Goal: Find specific page/section: Find specific page/section

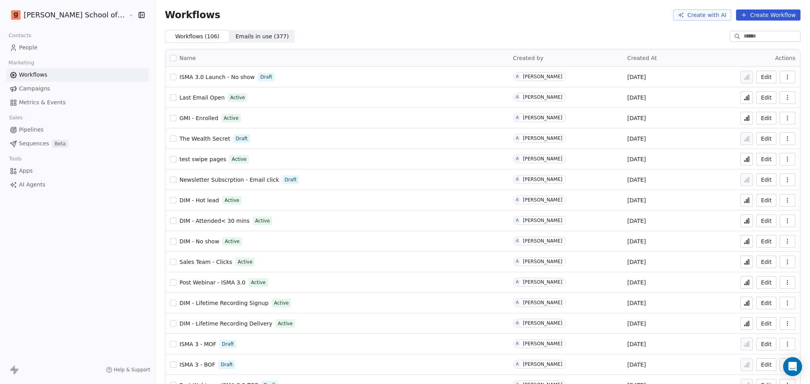
click at [66, 48] on link "People" at bounding box center [77, 47] width 142 height 13
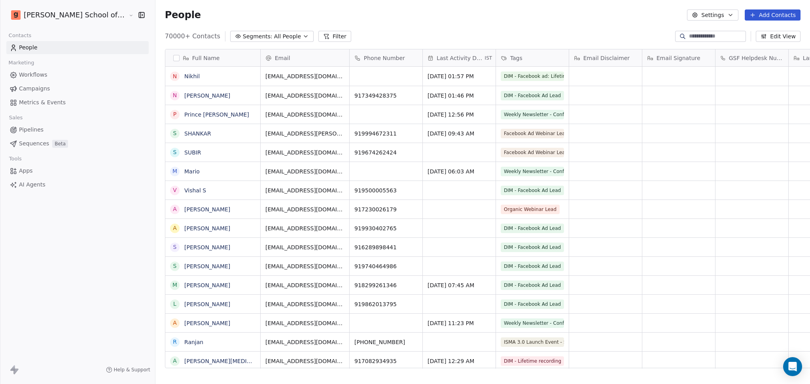
scroll to position [330, 677]
click at [76, 91] on link "Campaigns" at bounding box center [77, 88] width 142 height 13
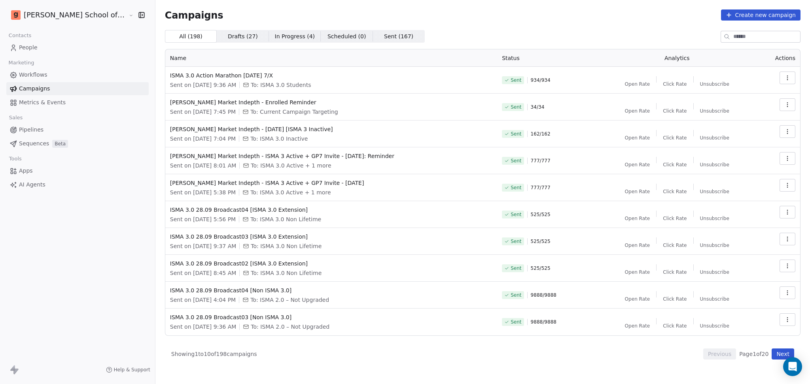
click at [24, 73] on span "Workflows" at bounding box center [33, 75] width 28 height 8
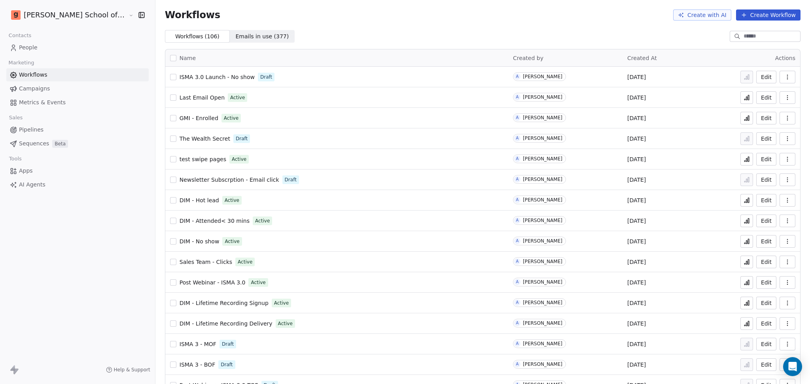
click at [731, 34] on div at bounding box center [737, 36] width 13 height 8
paste input "**********"
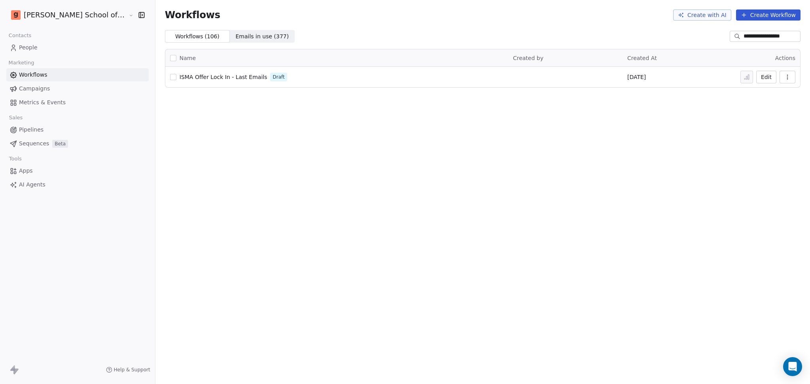
type input "**********"
click at [215, 78] on span "ISMA Offer Lock In - Last Emails" at bounding box center [223, 77] width 88 height 6
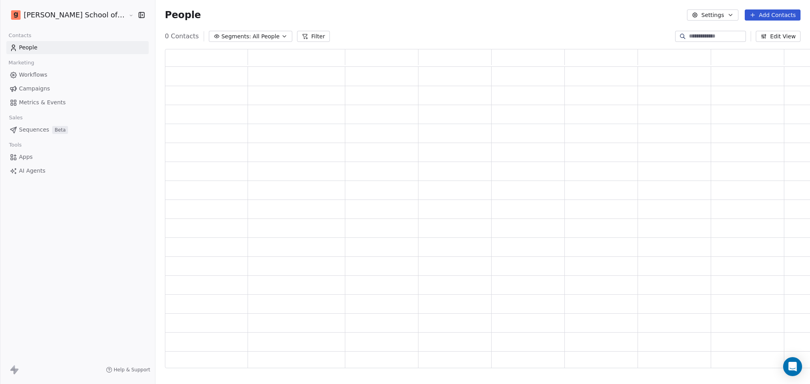
scroll to position [311, 658]
click at [788, 366] on icon "Open Intercom Messenger" at bounding box center [792, 367] width 9 height 10
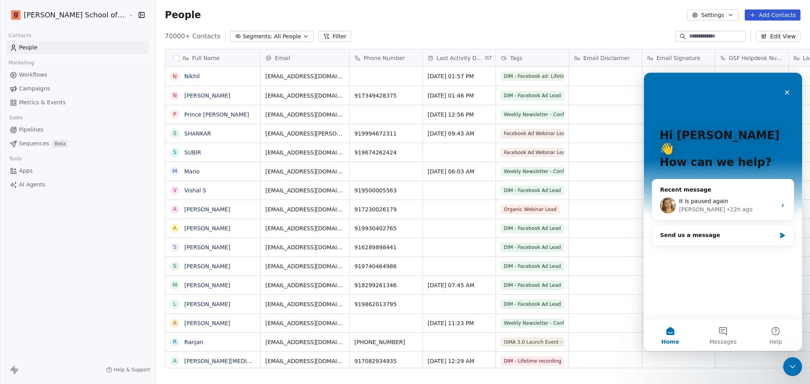
scroll to position [0, 0]
click at [727, 200] on div "It is paused again Harinder • 22h ago" at bounding box center [723, 205] width 142 height 29
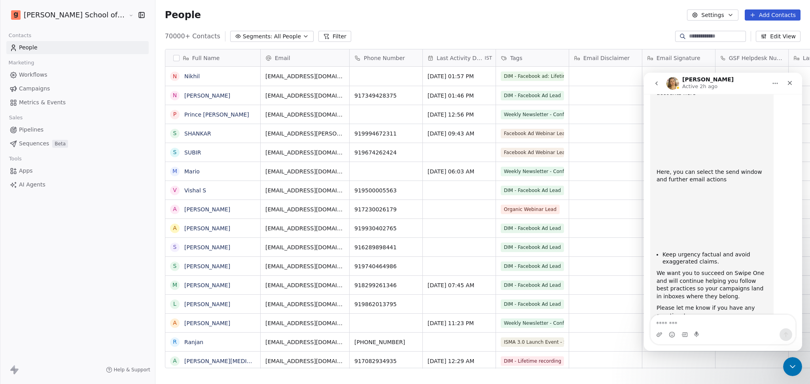
scroll to position [665, 0]
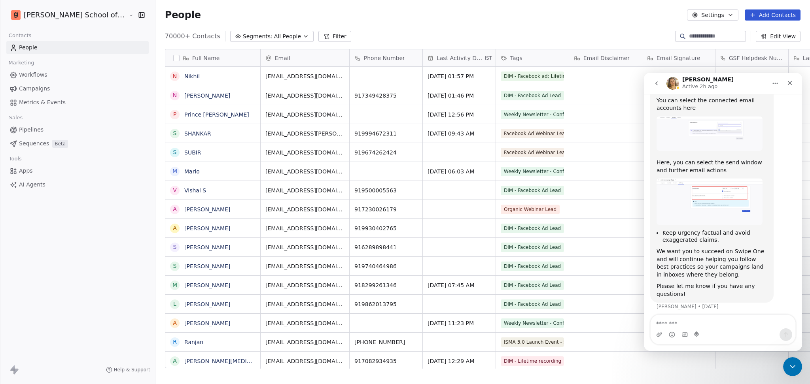
click at [777, 87] on button "Home" at bounding box center [774, 83] width 15 height 15
click at [762, 105] on div "Expand window" at bounding box center [754, 103] width 56 height 8
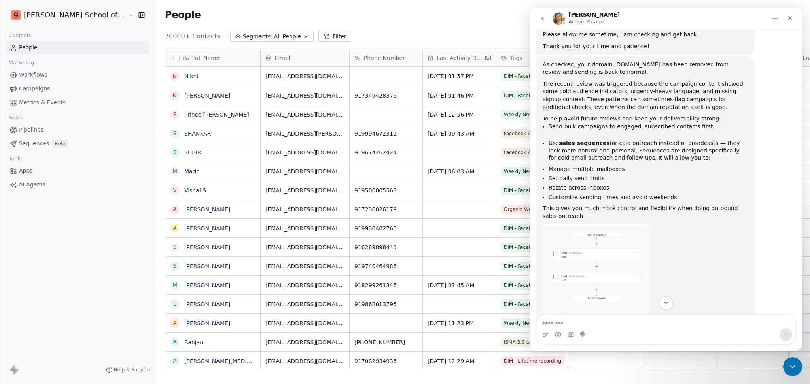
scroll to position [183, 0]
click at [588, 59] on div "As checked, your domain goelasf.in has been removed from review and sending is …" at bounding box center [645, 66] width 206 height 15
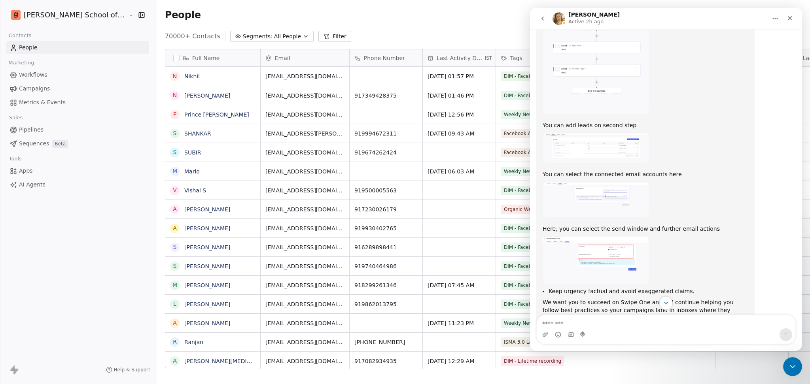
scroll to position [447, 0]
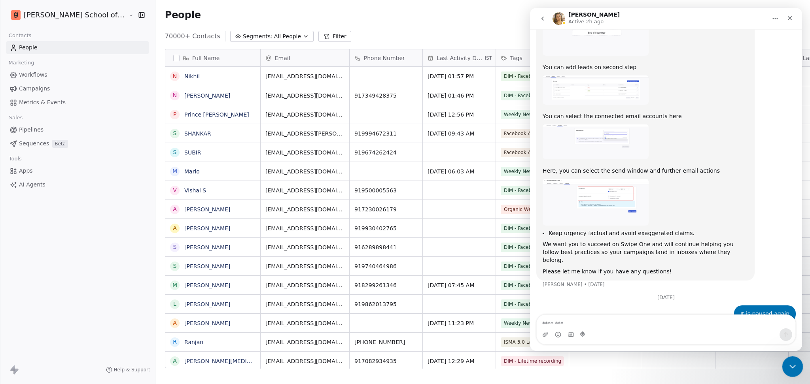
click at [790, 366] on icon "Close Intercom Messenger" at bounding box center [791, 365] width 6 height 3
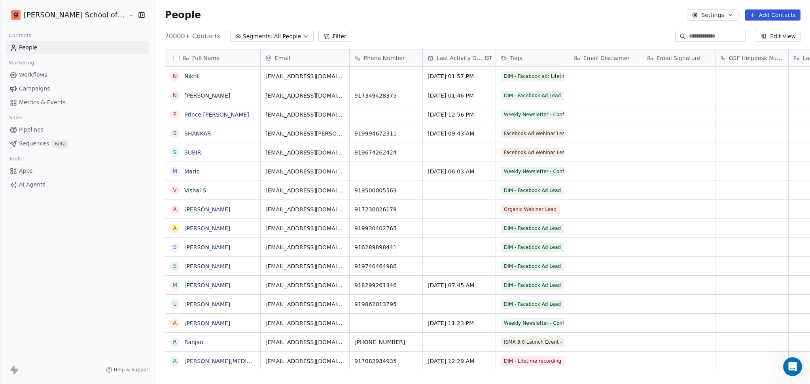
click at [81, 91] on link "Campaigns" at bounding box center [77, 88] width 142 height 13
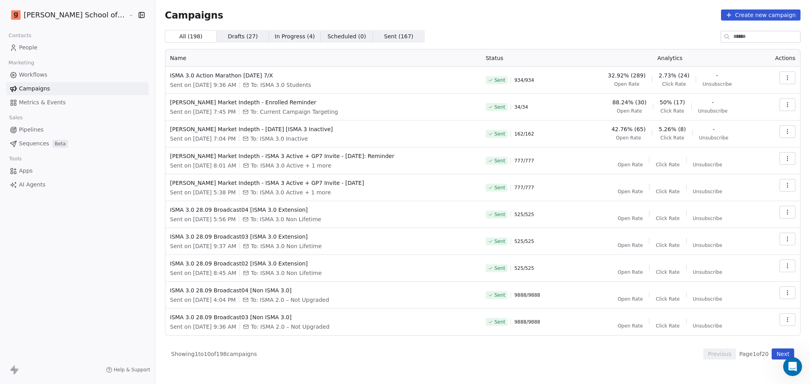
click at [434, 22] on div "Campaigns Create new campaign All ( 198 ) All ( 198 ) Drafts ( 27 ) Drafts ( 27…" at bounding box center [482, 184] width 635 height 350
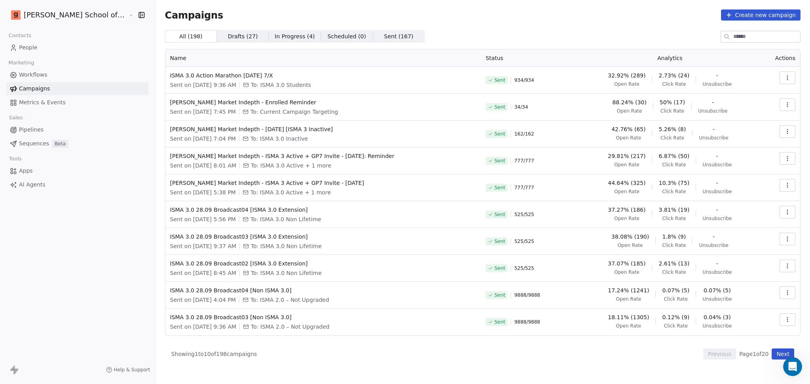
click at [49, 77] on link "Workflows" at bounding box center [77, 74] width 142 height 13
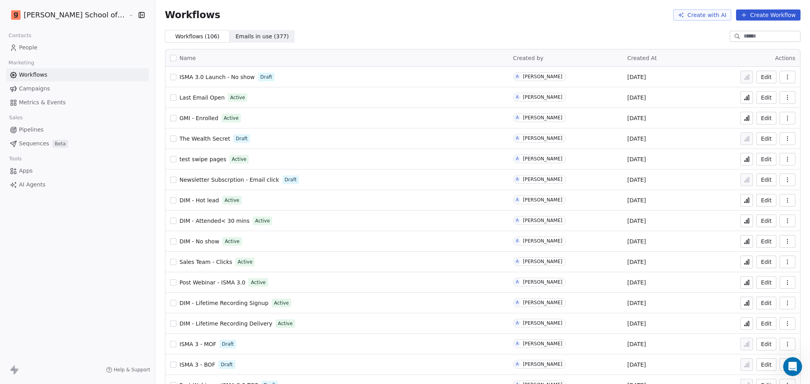
click at [180, 137] on span "The Wealth Secret" at bounding box center [204, 139] width 51 height 6
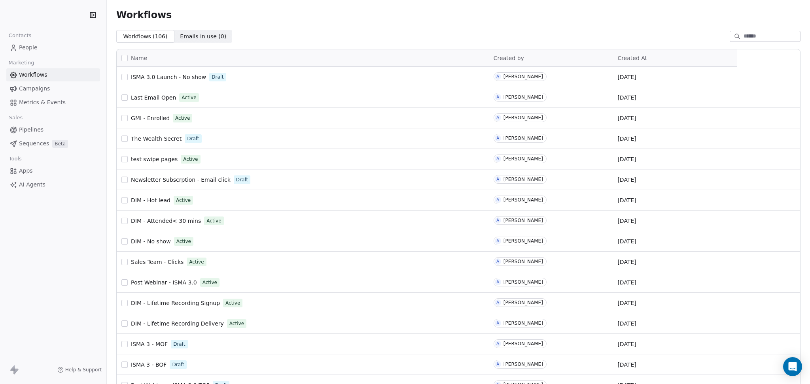
click at [743, 40] on input at bounding box center [770, 36] width 55 height 8
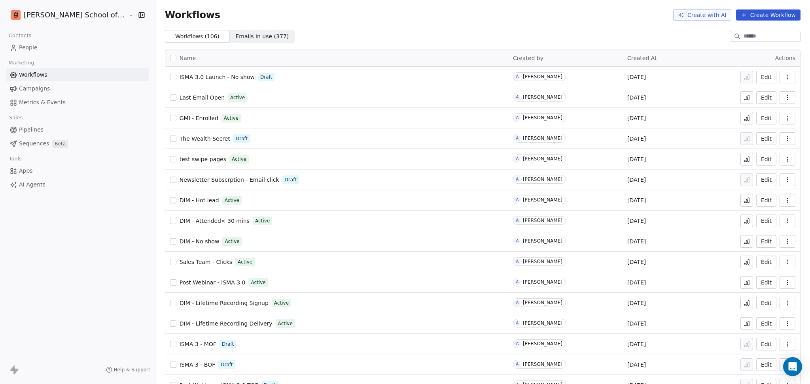
paste input "**********"
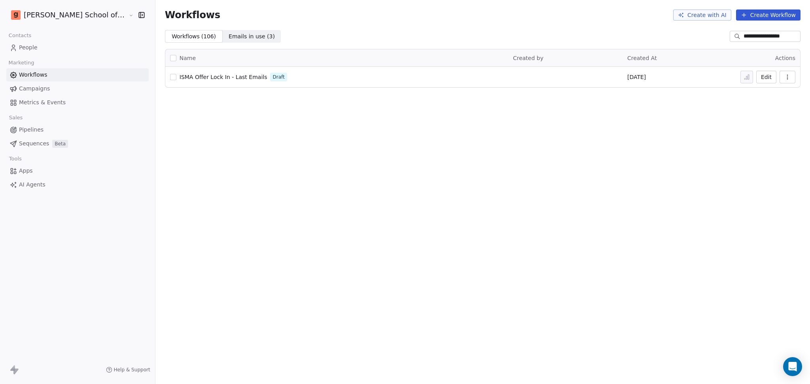
type input "**********"
click at [225, 76] on span "ISMA Offer Lock In - Last Emails" at bounding box center [223, 77] width 88 height 6
click at [199, 77] on span "ISMA Offer Lock In - Last Emails" at bounding box center [223, 77] width 88 height 6
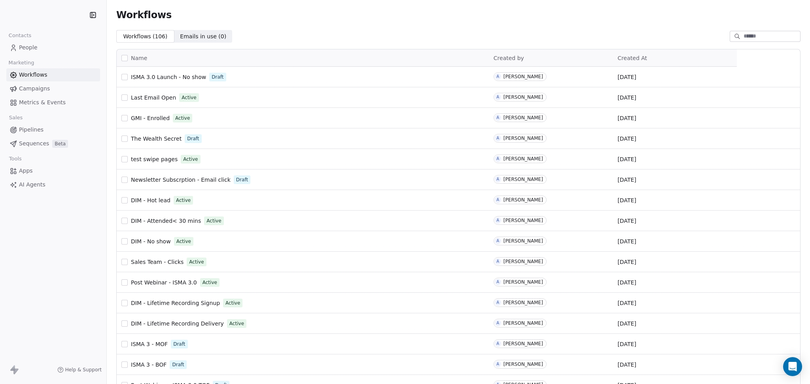
click at [47, 89] on span "Campaigns" at bounding box center [34, 89] width 31 height 8
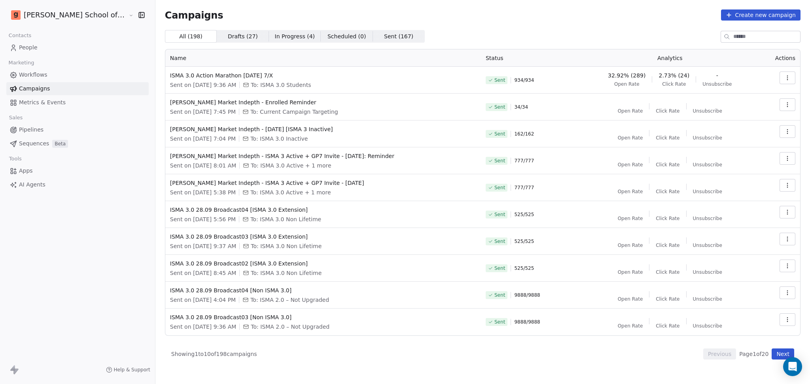
click at [778, 349] on button "Next" at bounding box center [782, 354] width 23 height 11
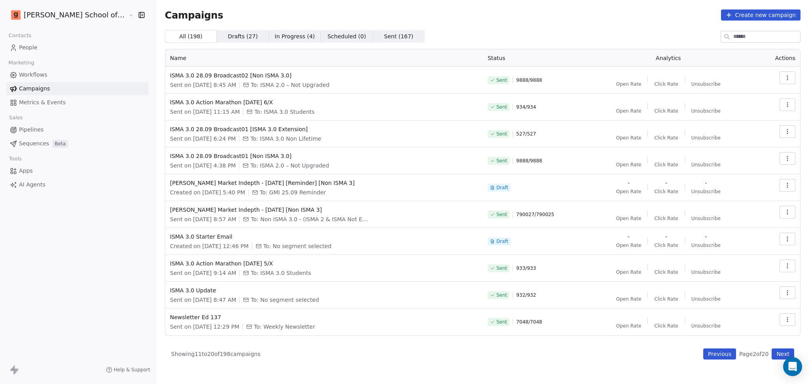
click at [170, 231] on td "ISMA 3.0 Starter Email Created on Sep 20, 2025, 12:46 PM To: No segment selected" at bounding box center [323, 241] width 317 height 27
click at [176, 235] on span "ISMA 3.0 Starter Email" at bounding box center [324, 237] width 308 height 8
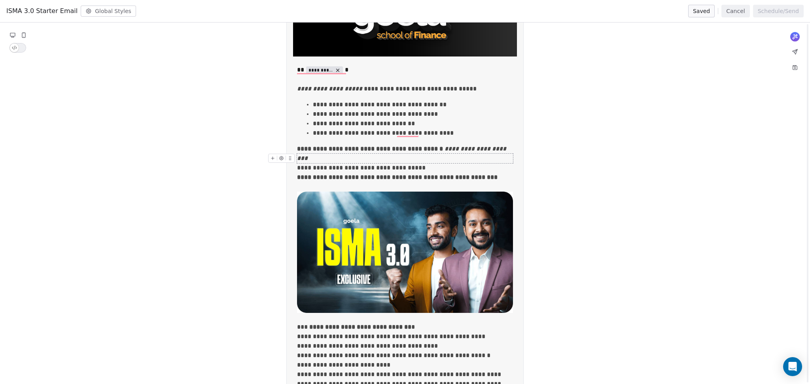
scroll to position [211, 0]
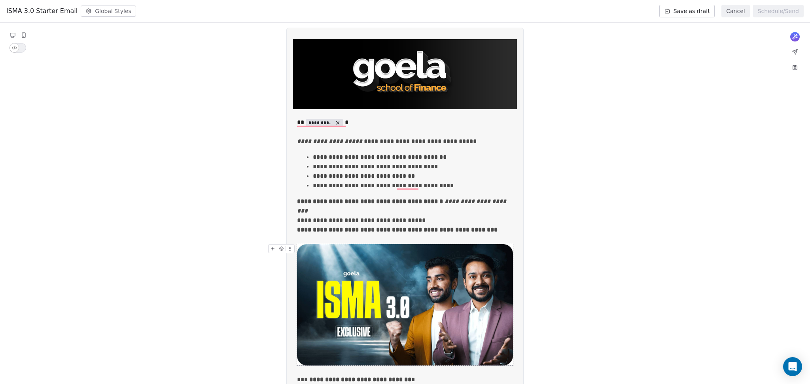
click at [690, 11] on button "Save as draft" at bounding box center [687, 11] width 56 height 13
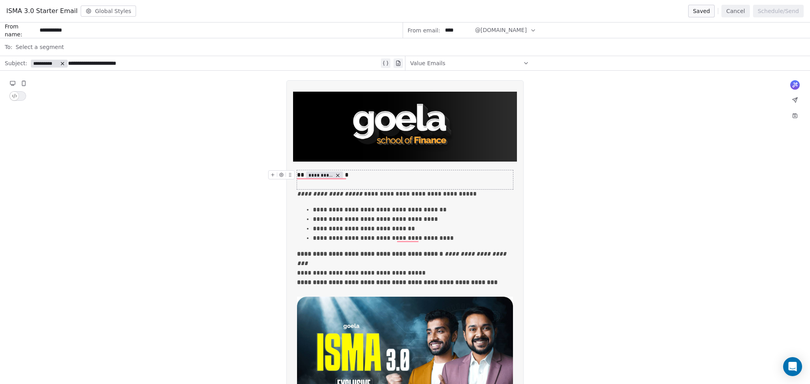
drag, startPoint x: 740, startPoint y: 9, endPoint x: 722, endPoint y: 27, distance: 25.4
click at [741, 8] on button "Cancel" at bounding box center [735, 11] width 28 height 13
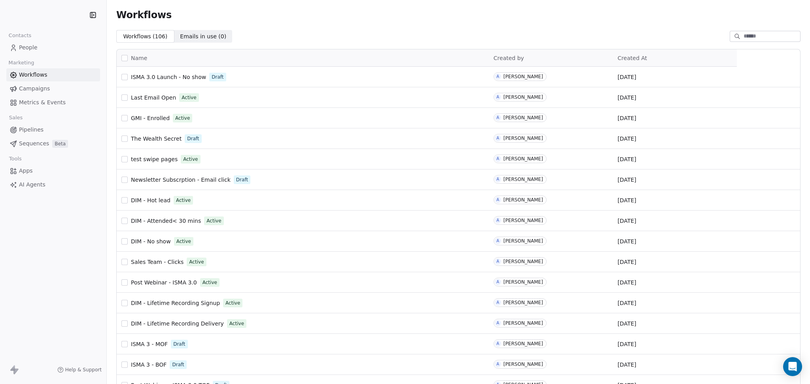
click at [743, 38] on input at bounding box center [770, 36] width 55 height 8
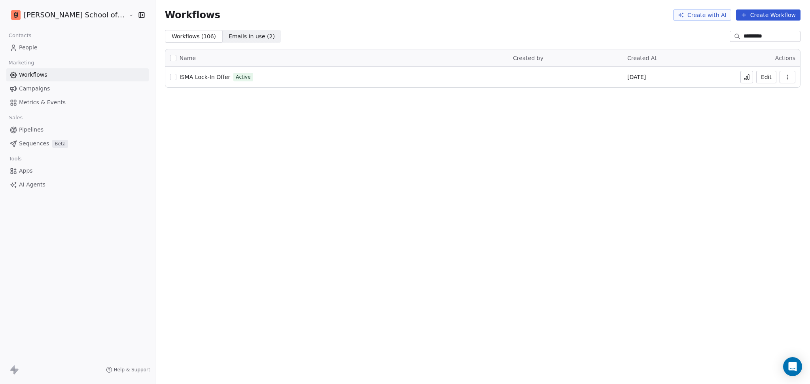
type input "*********"
click at [185, 75] on span "ISMA Lock-In Offer" at bounding box center [204, 77] width 51 height 6
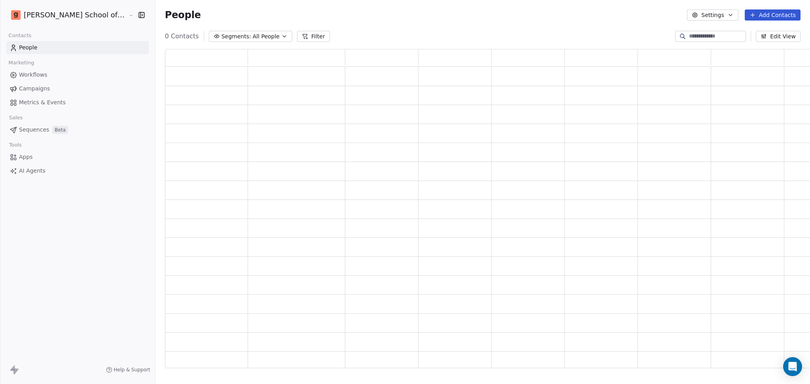
scroll to position [311, 658]
click at [93, 88] on link "Campaigns" at bounding box center [77, 88] width 142 height 13
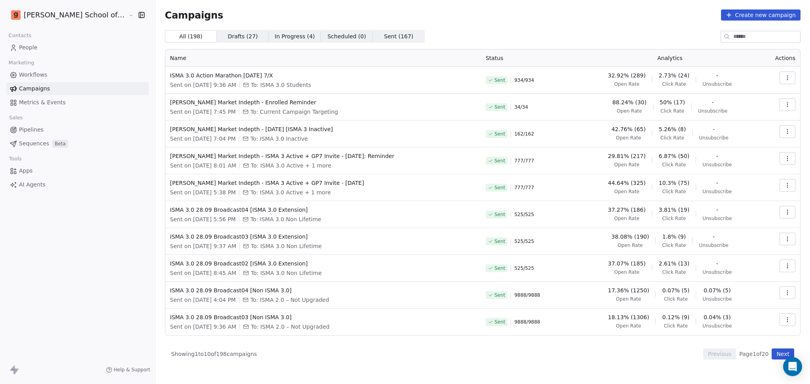
click at [736, 353] on div "Previous Page 1 of 20 Next" at bounding box center [748, 354] width 91 height 11
click at [777, 351] on button "Next" at bounding box center [782, 354] width 23 height 11
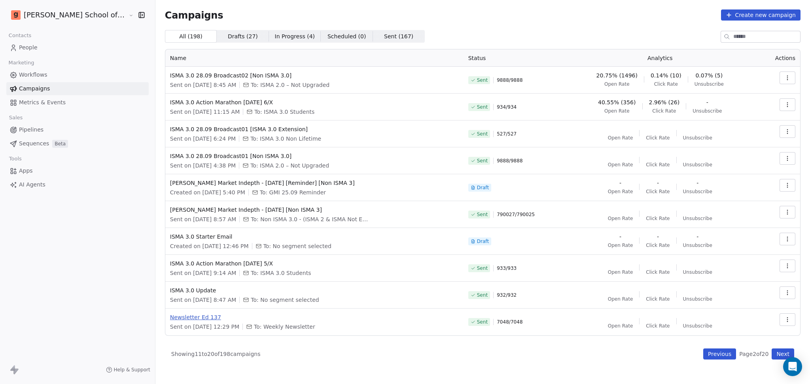
click at [176, 317] on span "Newsletter Ed 137" at bounding box center [314, 318] width 289 height 8
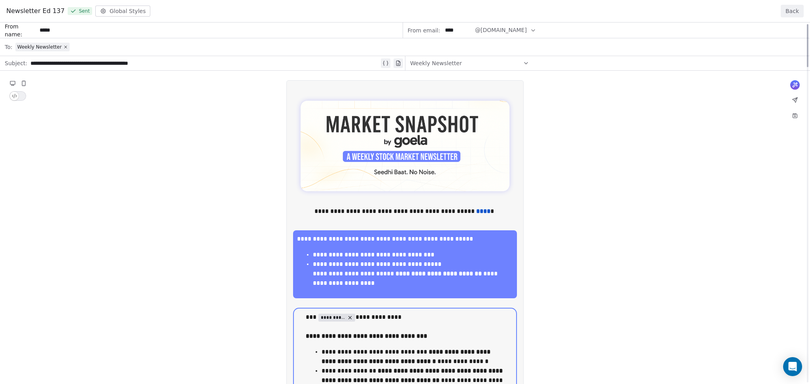
click at [793, 9] on button "Back" at bounding box center [791, 11] width 23 height 13
